Goal: Transaction & Acquisition: Download file/media

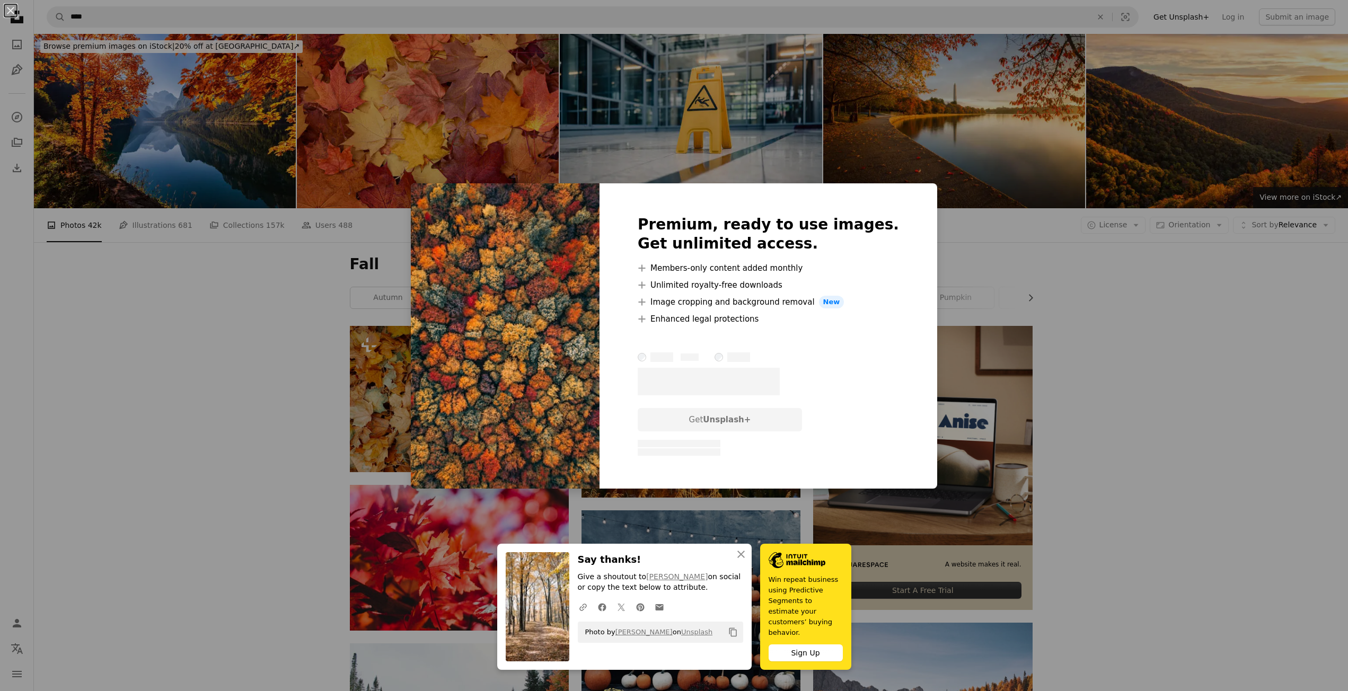
scroll to position [2681, 0]
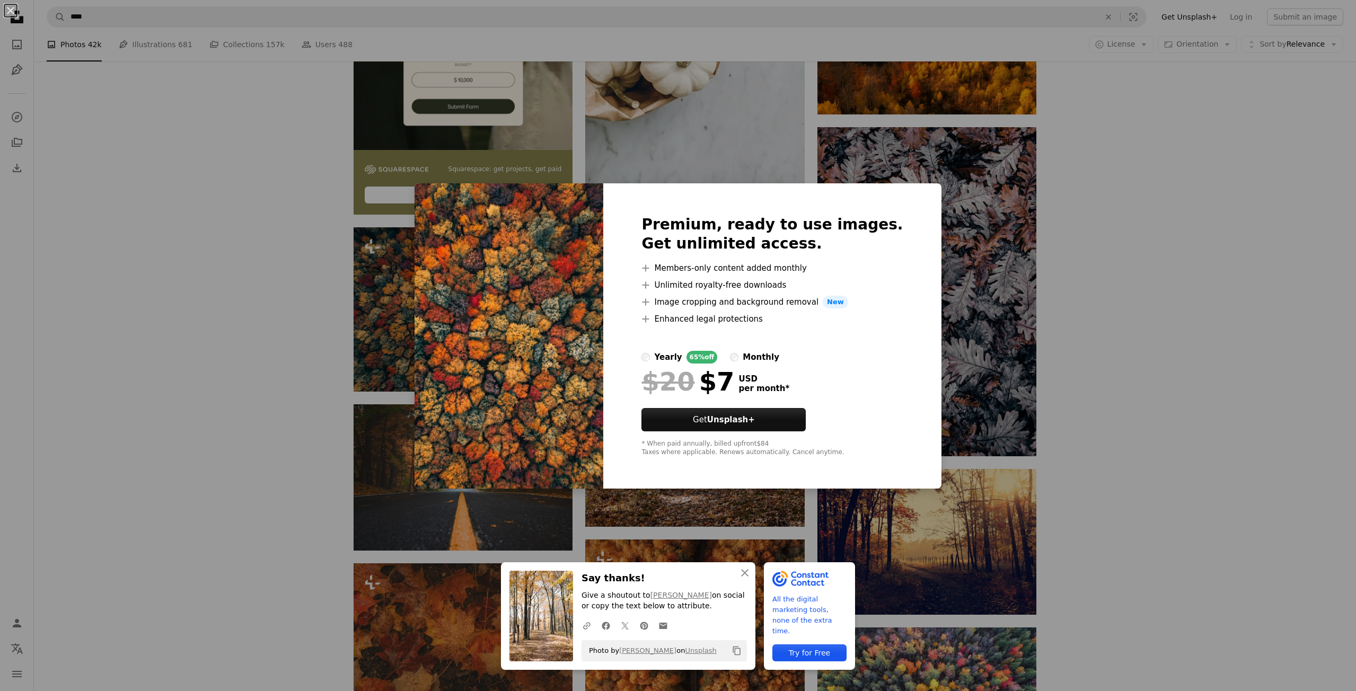
click at [1221, 476] on div "An X shape An X shape Close Say thanks! Give a shoutout to [PERSON_NAME] on soc…" at bounding box center [678, 345] width 1356 height 691
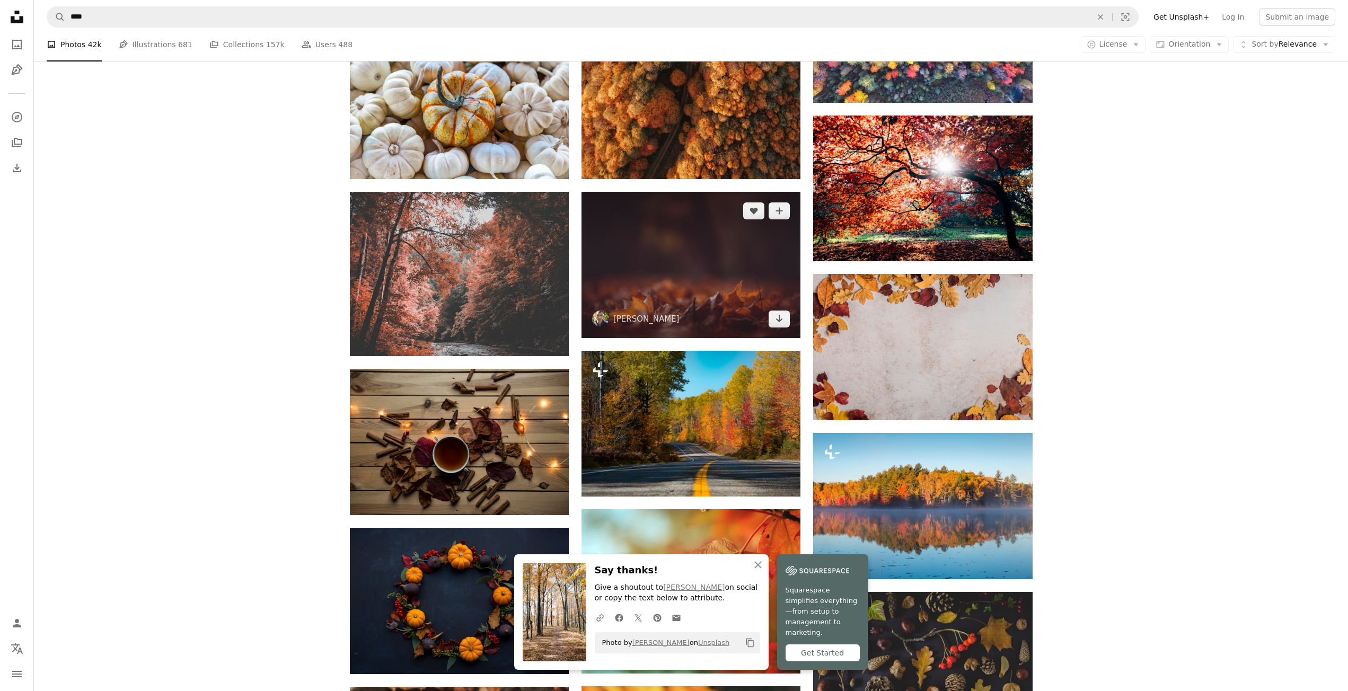
scroll to position [3370, 0]
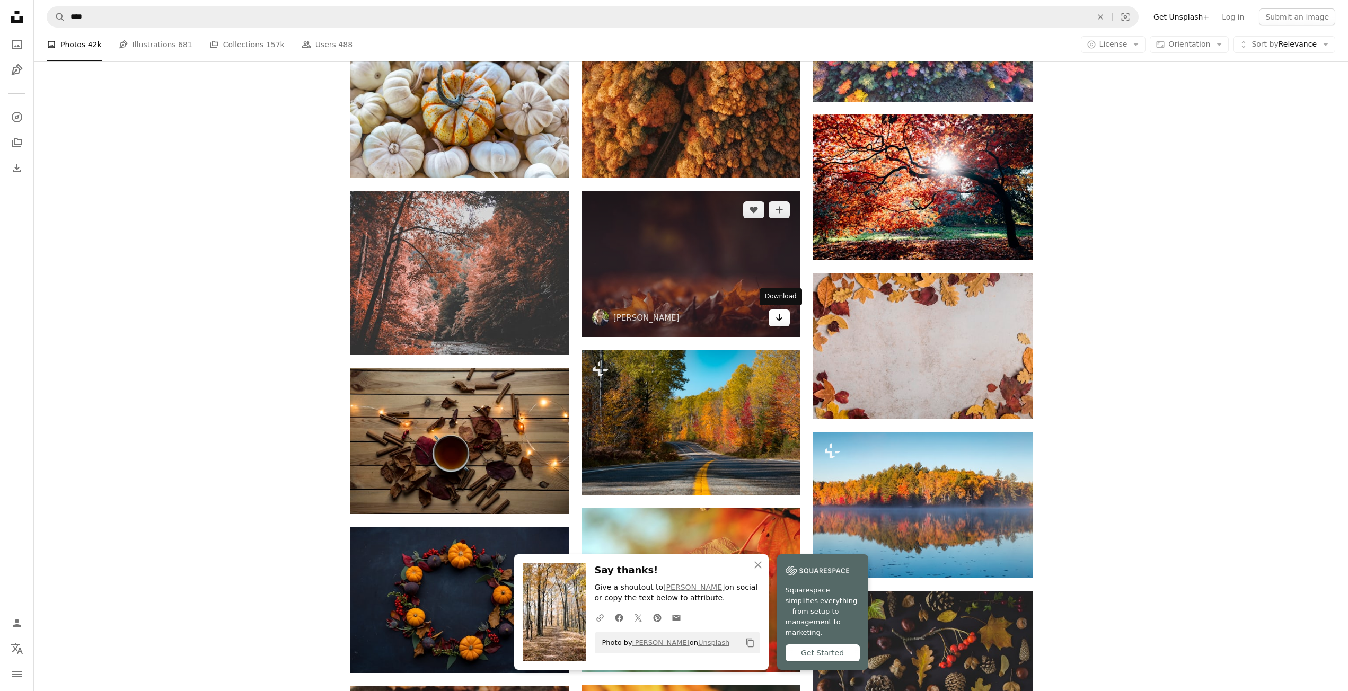
click at [780, 325] on link "Arrow pointing down" at bounding box center [779, 318] width 21 height 17
